Goal: Task Accomplishment & Management: Use online tool/utility

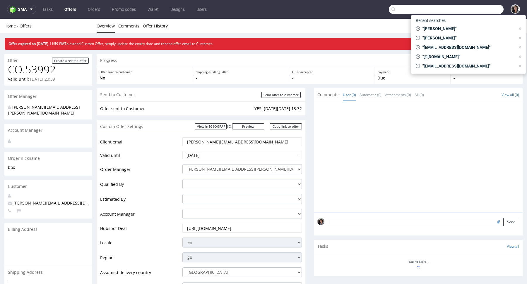
click at [477, 11] on input "text" at bounding box center [446, 9] width 115 height 9
paste input "tugce@treatfuls.com"
type input "tugce@treatfuls.com"
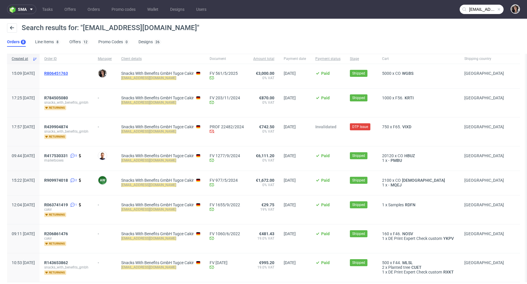
click at [68, 72] on span "R806451763" at bounding box center [56, 73] width 24 height 5
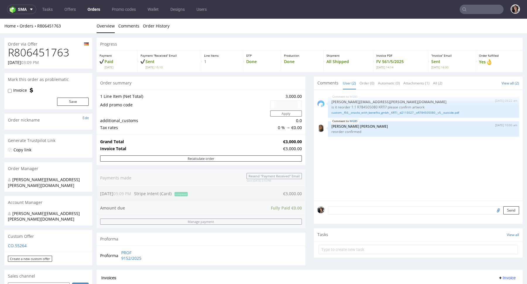
scroll to position [272, 0]
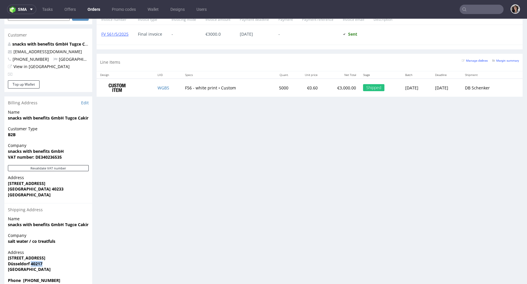
drag, startPoint x: 46, startPoint y: 253, endPoint x: 31, endPoint y: 253, distance: 14.4
click at [31, 261] on span "Düsseldorf 40217" at bounding box center [48, 264] width 81 height 6
copy strong "40217"
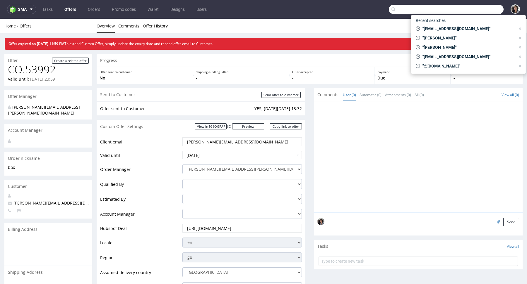
click at [471, 12] on input "text" at bounding box center [446, 9] width 115 height 9
paste input "delitellosl@gmail.com"
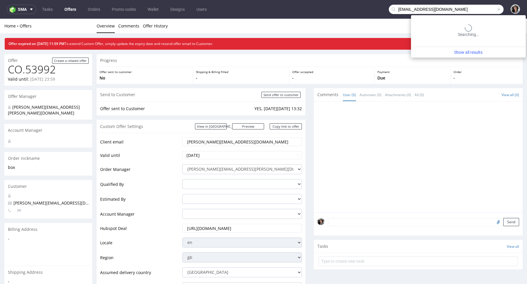
type input "delitellosl@gmail.com"
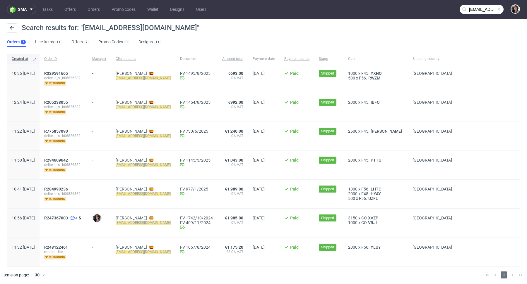
click at [74, 70] on div "R329591665 delitello_sl_b06826382 returning" at bounding box center [64, 78] width 48 height 29
click at [68, 71] on span "R329591665" at bounding box center [56, 73] width 24 height 5
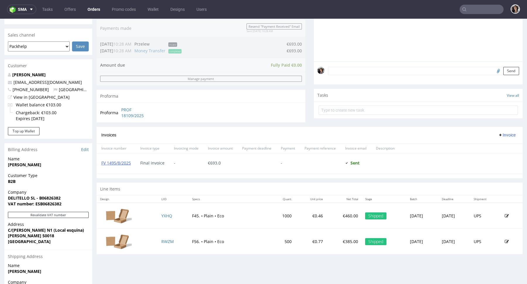
scroll to position [198, 0]
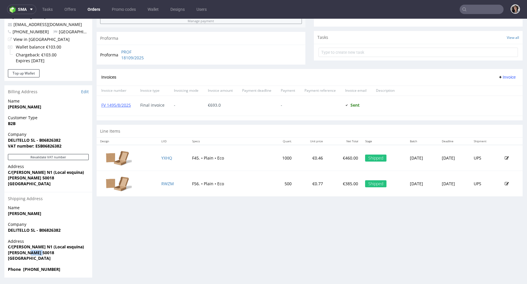
drag, startPoint x: 47, startPoint y: 254, endPoint x: 33, endPoint y: 253, distance: 14.1
click at [33, 253] on span "ZARAGOZA 50018" at bounding box center [48, 253] width 81 height 6
copy strong "50018"
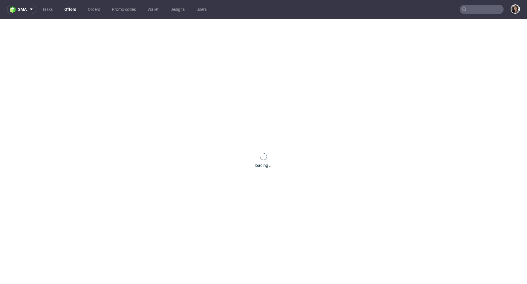
click at [491, 6] on input "text" at bounding box center [482, 9] width 44 height 9
paste input "obrien.marguerite@gmail.com"
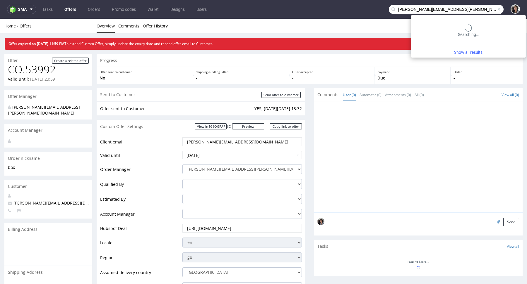
type input "obrien.marguerite@gmail.com"
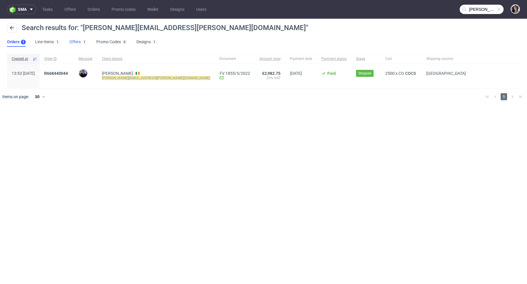
click at [71, 41] on link "Offers 1" at bounding box center [78, 41] width 18 height 9
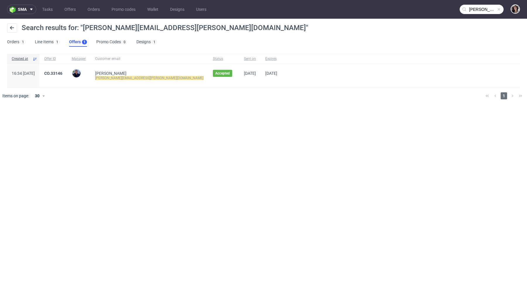
click at [483, 8] on input "obrien.marguerite@gmail.com" at bounding box center [482, 9] width 44 height 9
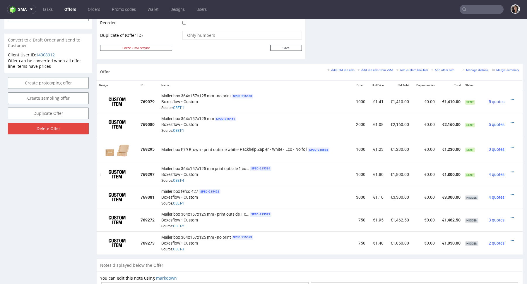
scroll to position [302, 0]
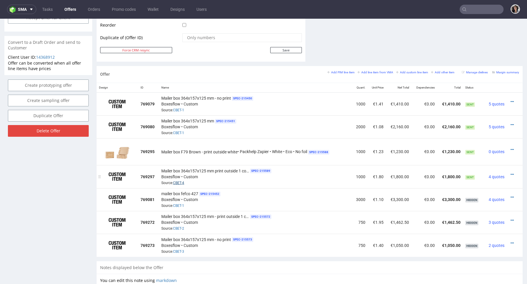
click at [179, 181] on link "CBET-4" at bounding box center [178, 183] width 11 height 4
click at [510, 101] on icon at bounding box center [511, 102] width 3 height 4
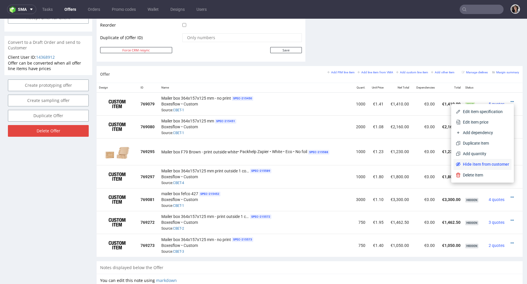
click at [474, 165] on span "Hide item from customer" at bounding box center [484, 165] width 49 height 6
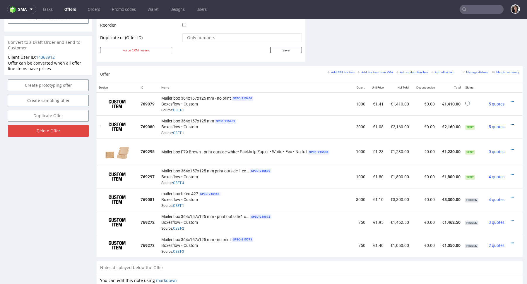
click at [510, 124] on icon at bounding box center [511, 125] width 3 height 4
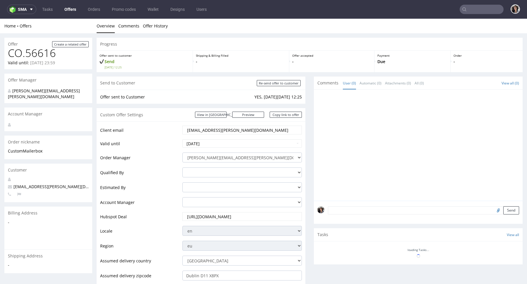
scroll to position [318, 0]
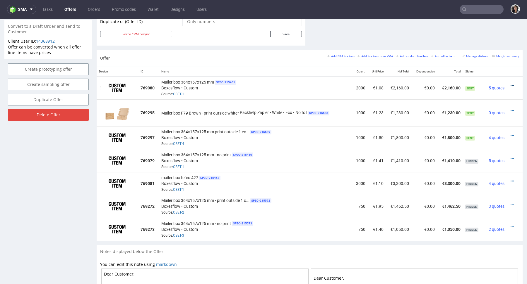
click at [510, 85] on icon at bounding box center [511, 86] width 3 height 4
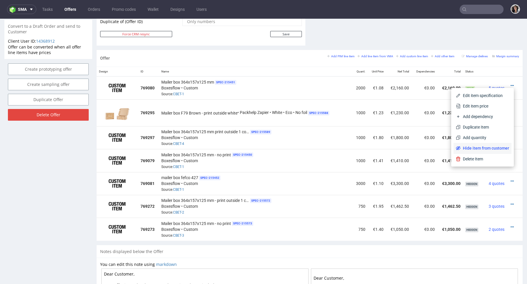
click at [488, 148] on span "Hide item from customer" at bounding box center [484, 148] width 49 height 6
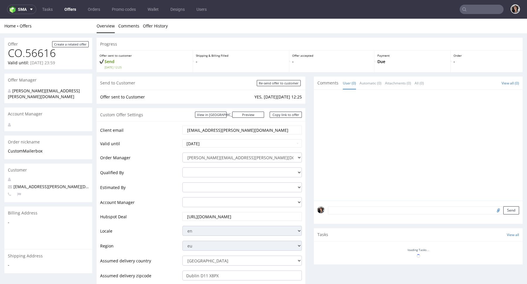
scroll to position [291, 0]
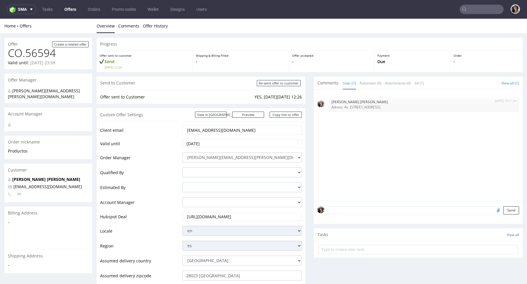
scroll to position [277, 0]
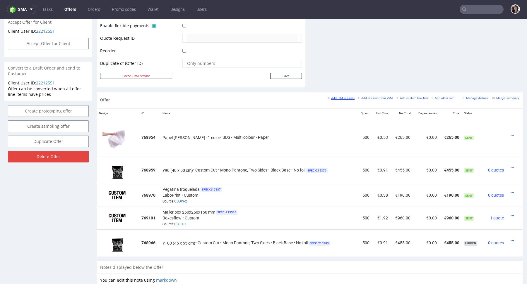
click at [340, 96] on link "Add PIM line item" at bounding box center [340, 98] width 27 height 4
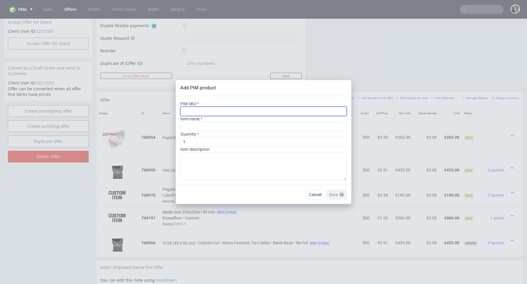
click at [219, 114] on input "text" at bounding box center [263, 111] width 166 height 9
paste input "box--mailer-box--56--cardboard-natural--print-monochrome--foil-none"
type input "box--mailer-box--56--cardboard-natural--print-monochrome--foil-none"
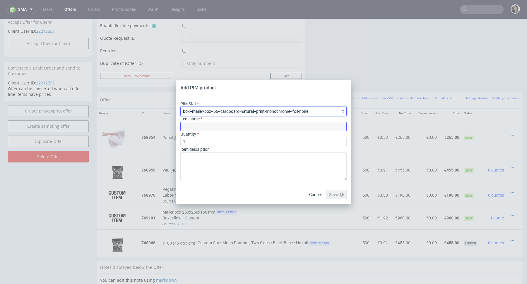
type input "Mailer Box"
type input "box--mailer-box--56--cardboard-natural--print-monochrome--foil-none"
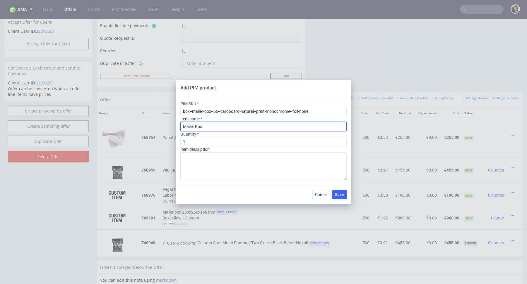
click at [214, 124] on input "Mailer Box" at bounding box center [263, 126] width 166 height 9
click at [214, 127] on input "Mailer Box" at bounding box center [263, 126] width 166 height 9
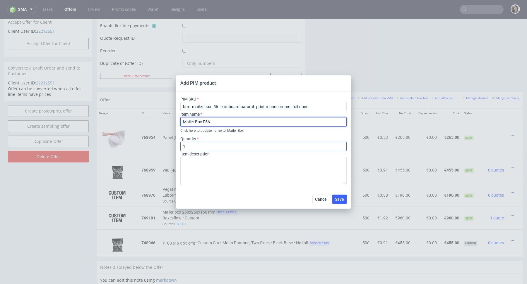
type input "Mailer Box F56"
drag, startPoint x: 201, startPoint y: 148, endPoint x: 171, endPoint y: 148, distance: 29.9
click at [171, 148] on div "Add PIM product PIM SKU box--mailer-box--56--cardboard-natural--print-monochrom…" at bounding box center [263, 142] width 527 height 284
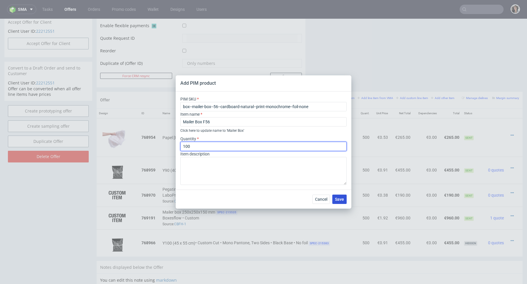
type input "100"
click at [341, 199] on span "Save" at bounding box center [339, 200] width 9 height 4
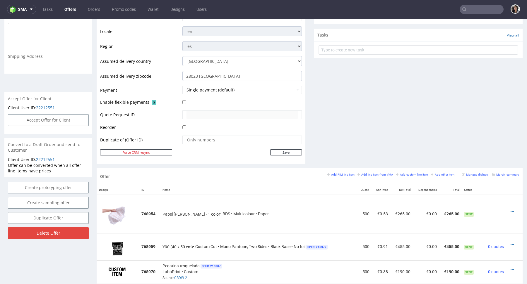
scroll to position [321, 0]
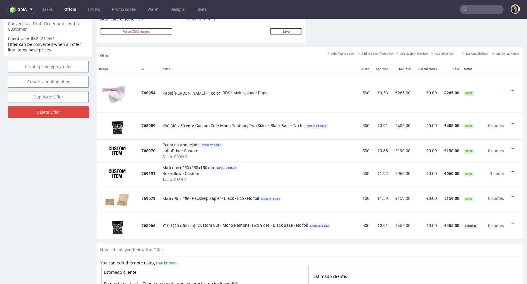
click at [508, 196] on div at bounding box center [512, 197] width 8 height 6
click at [510, 195] on icon at bounding box center [511, 197] width 3 height 4
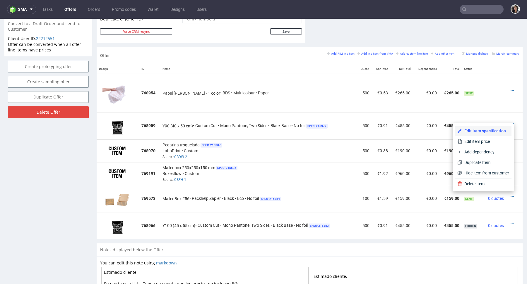
click at [489, 132] on span "Edit item specification" at bounding box center [485, 131] width 47 height 6
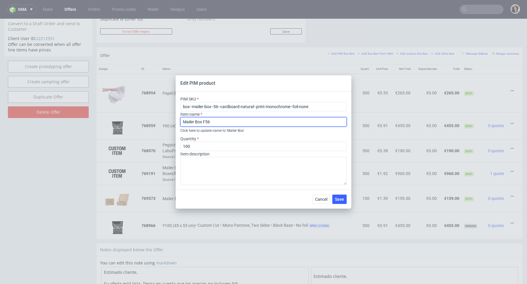
click at [222, 122] on input "Mailer Box F56" at bounding box center [263, 121] width 166 height 9
type input "Mailer Box F56 - 1 color"
click at [341, 199] on span "Save" at bounding box center [339, 200] width 9 height 4
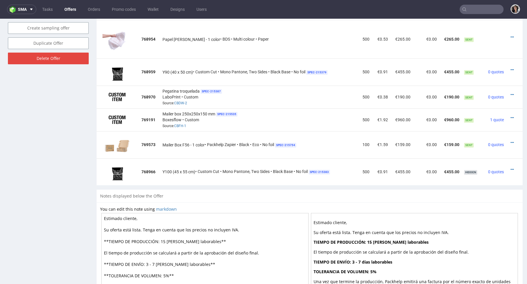
scroll to position [347, 0]
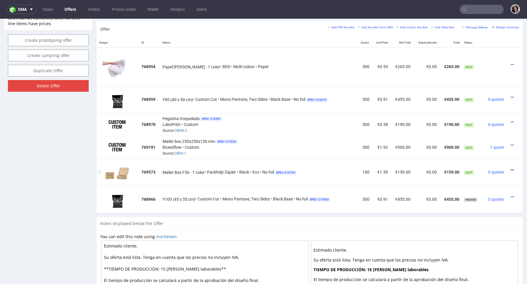
click at [510, 168] on icon at bounding box center [511, 170] width 3 height 4
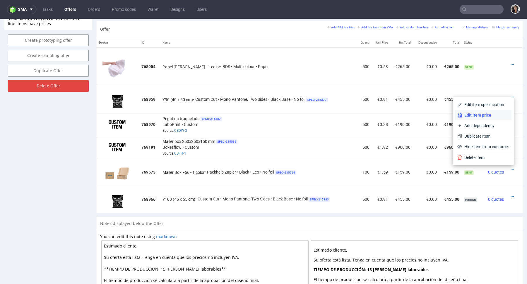
click at [486, 116] on span "Edit item price" at bounding box center [485, 115] width 47 height 6
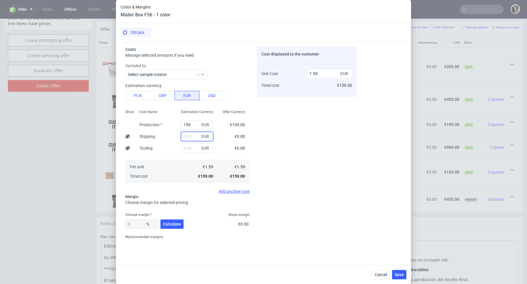
click at [185, 136] on input "text" at bounding box center [197, 136] width 32 height 9
click at [136, 96] on button "PLN" at bounding box center [137, 95] width 25 height 9
type input "0.37"
click at [188, 135] on input "text" at bounding box center [197, 136] width 32 height 9
type input "10"
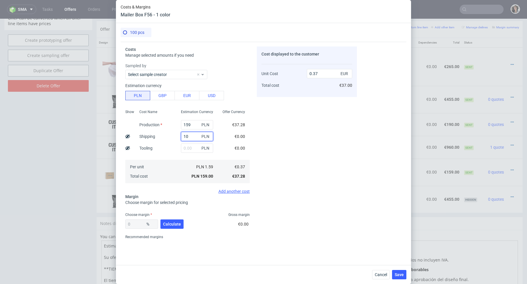
type input "0.39"
type input "105"
type input "0.62"
type input "105"
click at [188, 125] on input "159" at bounding box center [197, 124] width 32 height 9
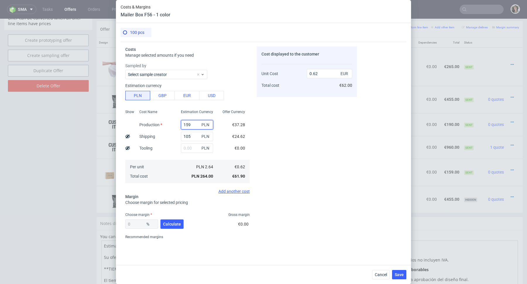
click at [188, 125] on input "159" at bounding box center [197, 124] width 32 height 9
type input "1"
type input "0.25"
type input "173"
type input "0.66"
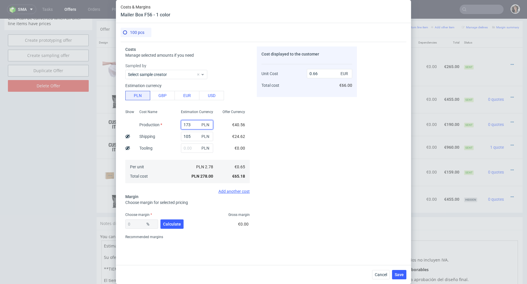
type input "173"
click at [290, 133] on div "Cost displayed to the customer Unit Cost Total cost 0.66 EUR €66.00" at bounding box center [307, 145] width 100 height 196
click at [166, 228] on button "Calculate" at bounding box center [171, 224] width 23 height 9
type input "57.53"
click at [323, 73] on input "1.54" at bounding box center [329, 73] width 45 height 9
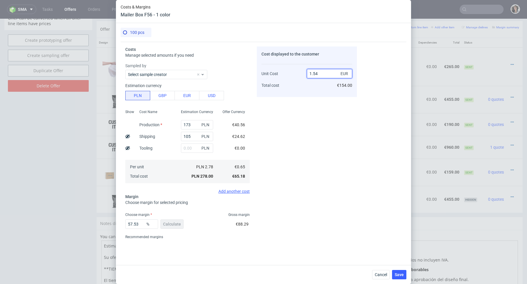
scroll to position [18, 0]
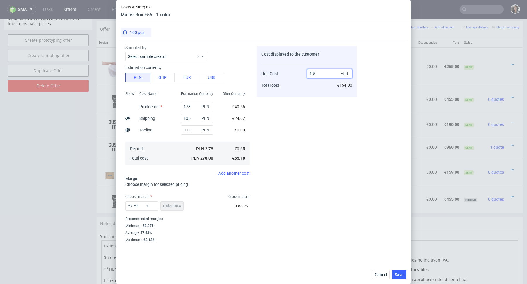
type input "1.55"
type input "58.06451612903226"
type input "1.56"
click at [308, 111] on div "Cost displayed to the customer Unit Cost Total cost 1.56 EUR €156.00" at bounding box center [307, 145] width 100 height 196
click at [395, 272] on button "Save" at bounding box center [399, 274] width 14 height 9
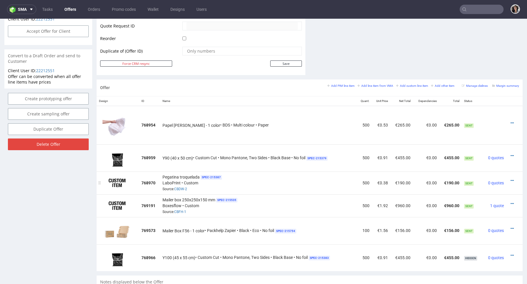
scroll to position [292, 0]
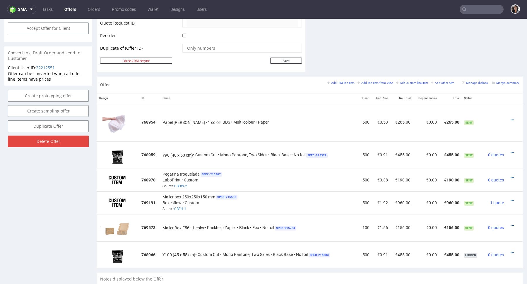
click at [510, 224] on icon at bounding box center [511, 226] width 3 height 4
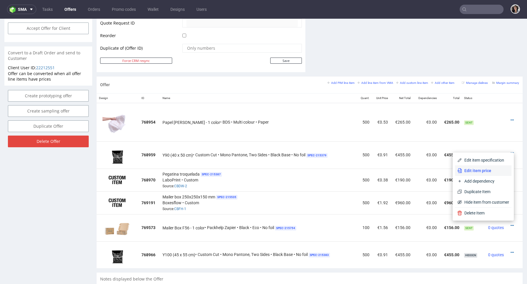
click at [471, 173] on span "Edit item price" at bounding box center [485, 171] width 47 height 6
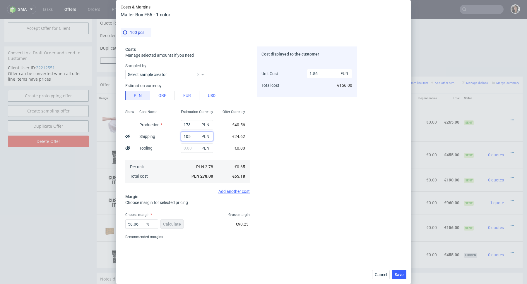
drag, startPoint x: 194, startPoint y: 136, endPoint x: 163, endPoint y: 136, distance: 31.0
click at [163, 136] on div "Show Cost Name Production Shipping Tooling Per unit Total cost Estimation Curre…" at bounding box center [187, 145] width 124 height 77
type input "1"
type input "0.97"
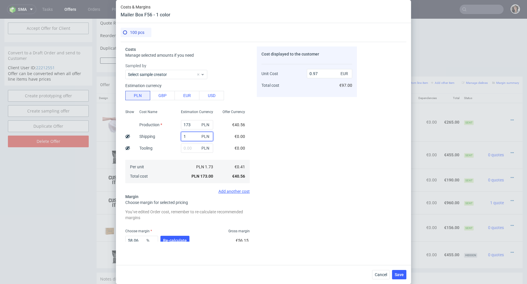
type input "10"
type input "1.02"
type input "105"
click at [177, 240] on span "Re-calculate" at bounding box center [175, 241] width 24 height 4
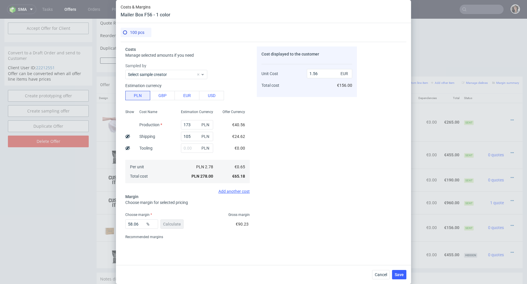
scroll to position [18, 0]
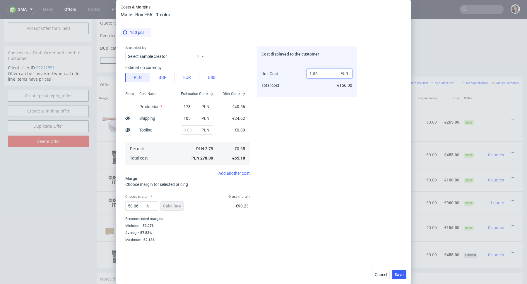
click at [323, 76] on input "1.56" at bounding box center [329, 73] width 45 height 9
type input "1.55"
type input "58.06451612903226"
type input "1.54"
type input "57.7922077922078"
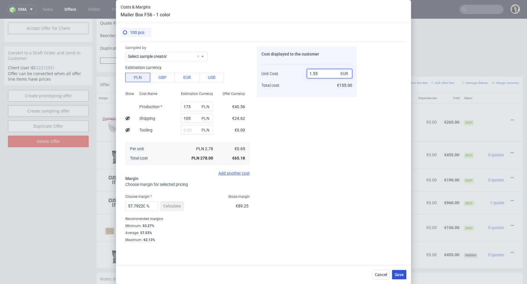
type input "1.55"
click at [404, 275] on button "Save" at bounding box center [399, 274] width 14 height 9
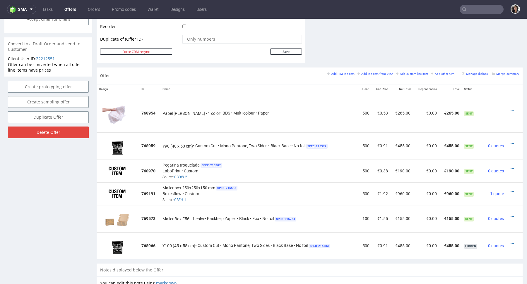
scroll to position [303, 0]
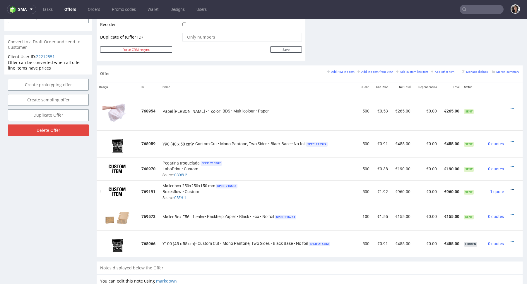
click at [510, 188] on icon at bounding box center [511, 190] width 3 height 4
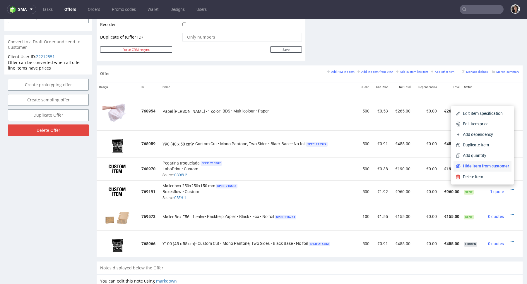
click at [488, 166] on span "Hide item from customer" at bounding box center [484, 166] width 49 height 6
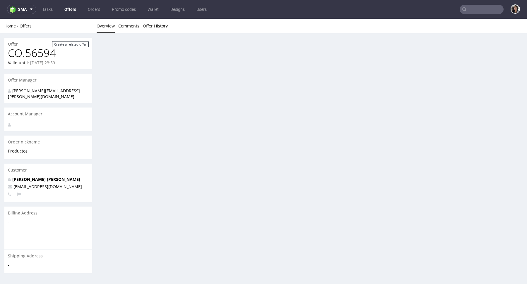
scroll to position [0, 0]
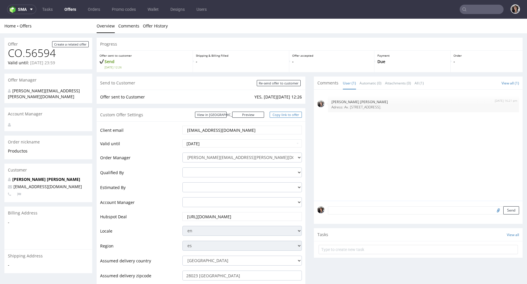
click at [286, 114] on link "Copy link to offer" at bounding box center [286, 115] width 32 height 6
click at [285, 84] on input "Re-send offer to customer" at bounding box center [279, 83] width 44 height 6
type input "In progress..."
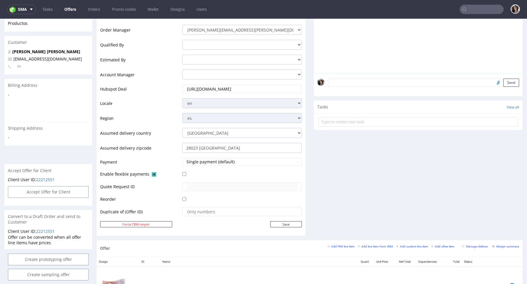
scroll to position [326, 0]
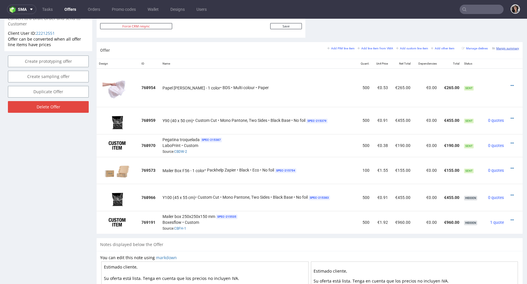
click at [506, 48] on small "Margin summary" at bounding box center [505, 48] width 27 height 3
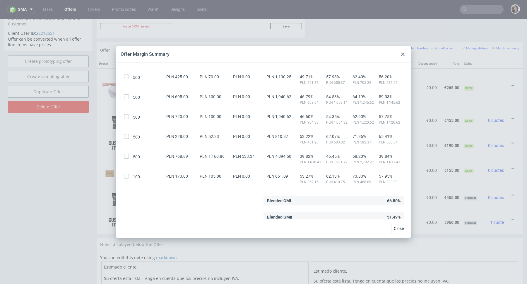
scroll to position [43, 0]
click at [403, 53] on icon at bounding box center [403, 55] width 4 height 4
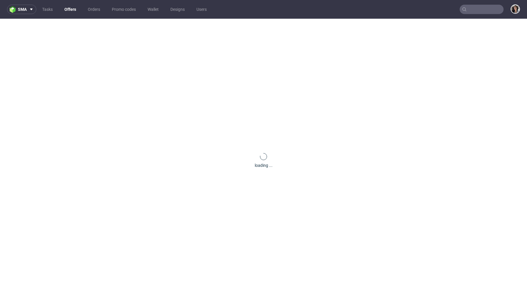
click at [484, 10] on input "text" at bounding box center [482, 9] width 44 height 9
paste input "R467753736"
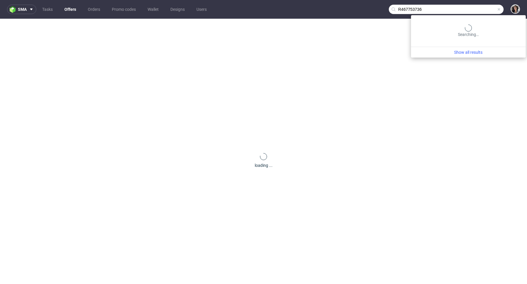
type input "R467753736"
